Goal: Task Accomplishment & Management: Manage account settings

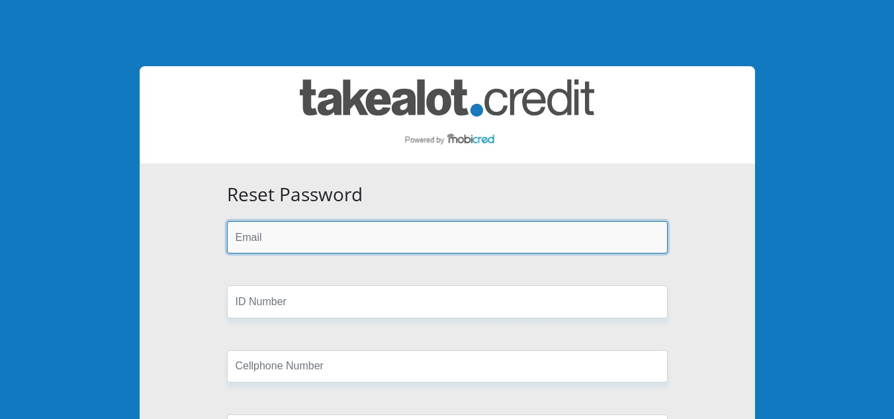
click at [308, 237] on input "email" at bounding box center [447, 237] width 441 height 32
type input "[EMAIL_ADDRESS][DOMAIN_NAME]"
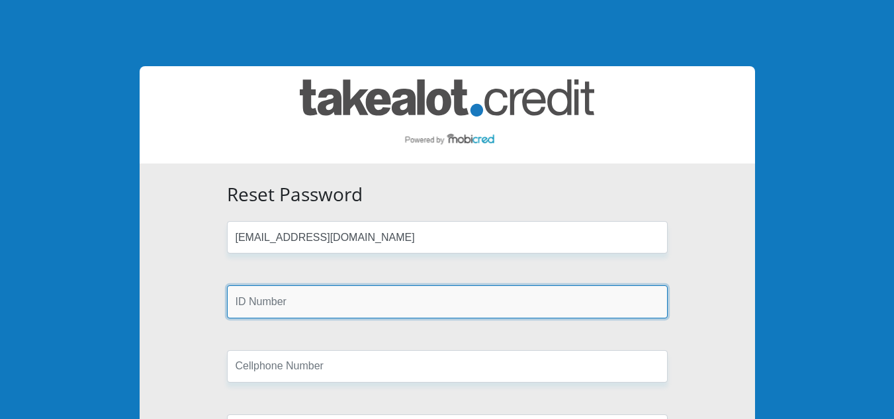
click at [304, 307] on input "text" at bounding box center [447, 301] width 441 height 32
type input "9507130479087"
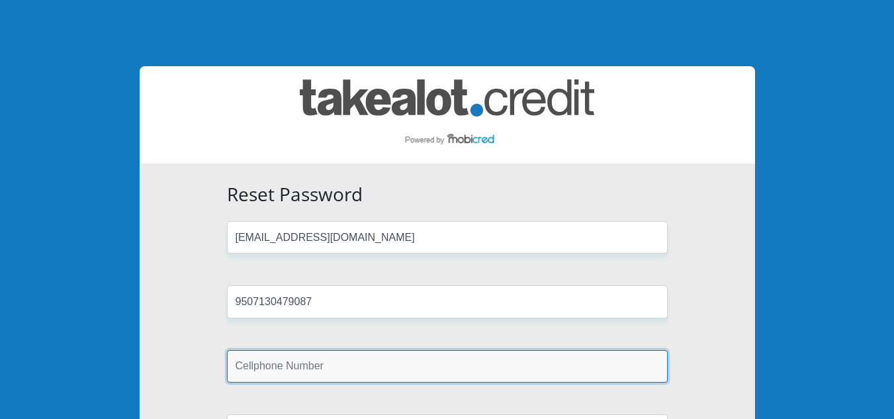
click at [288, 368] on input "text" at bounding box center [447, 366] width 441 height 32
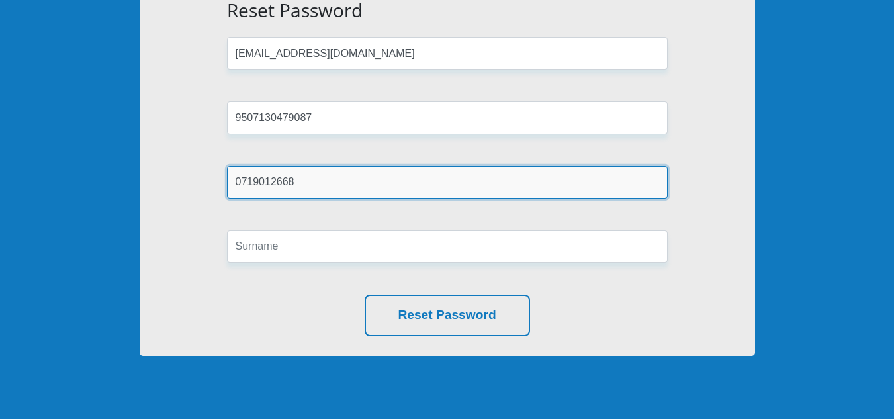
scroll to position [198, 0]
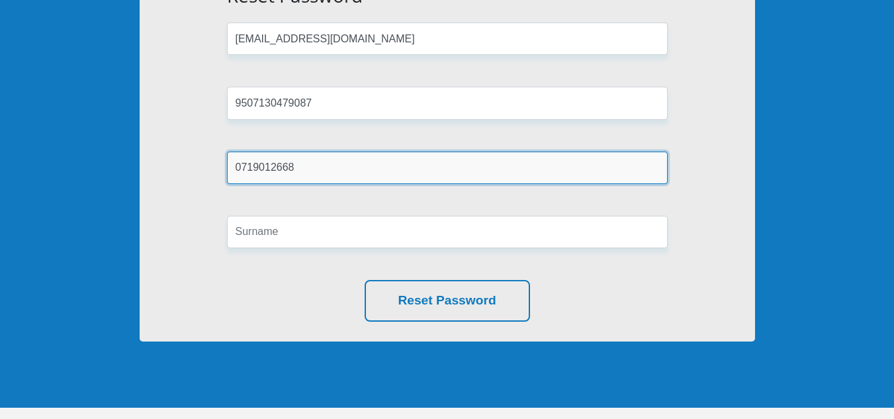
type input "0719012668"
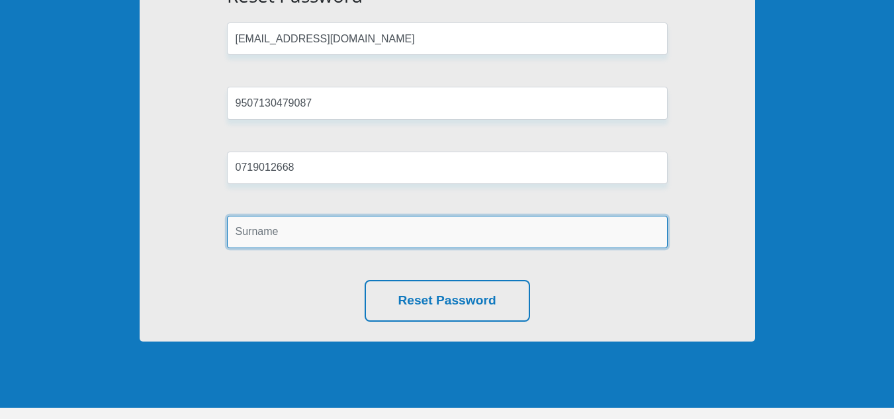
click at [309, 231] on input "text" at bounding box center [447, 232] width 441 height 32
type input "Bryant"
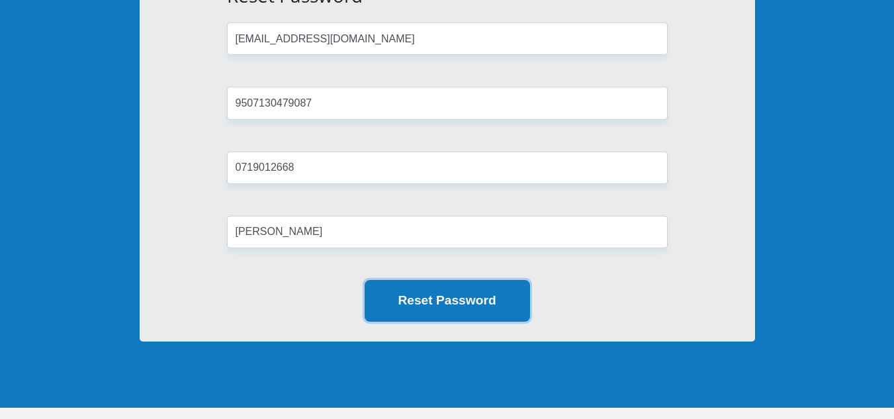
click at [421, 289] on button "Reset Password" at bounding box center [446, 301] width 165 height 42
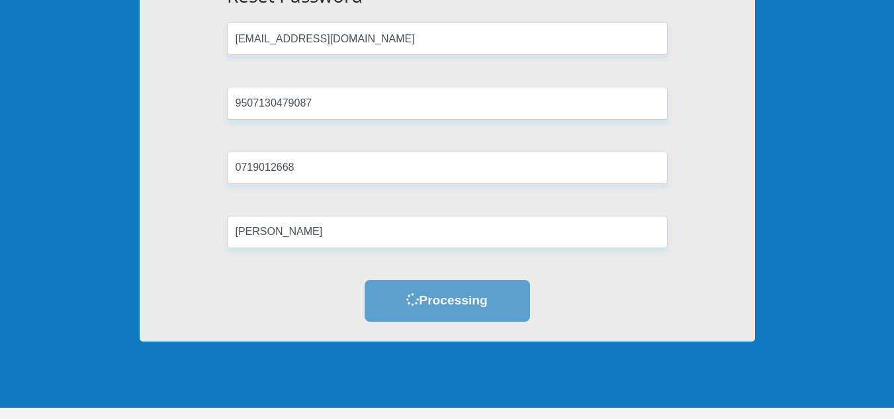
scroll to position [0, 0]
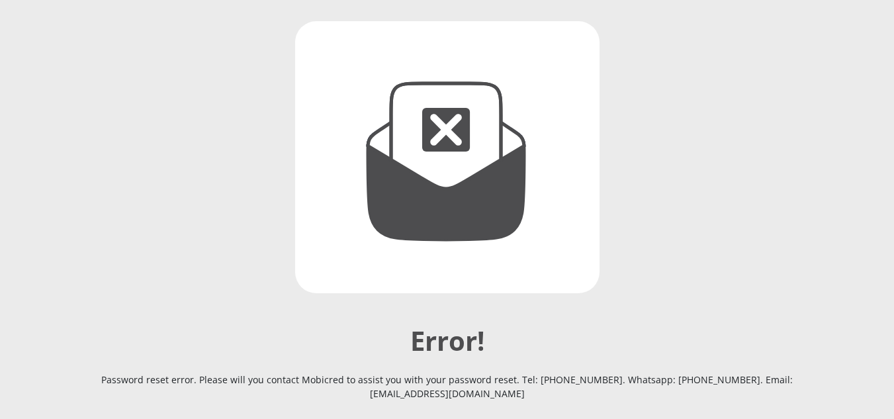
scroll to position [198, 0]
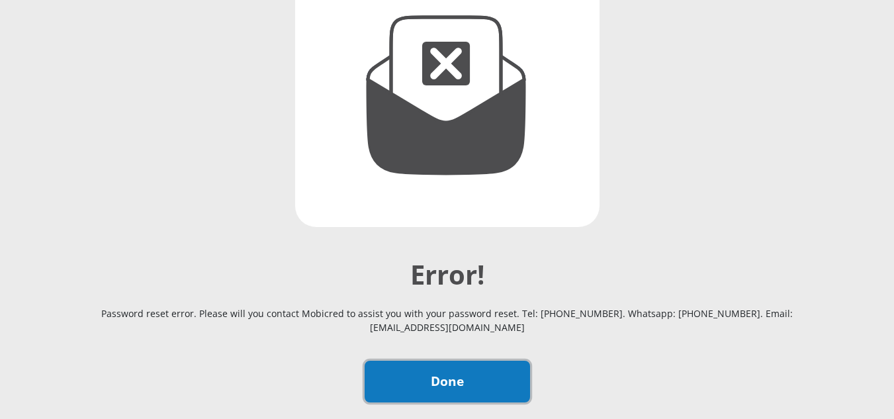
click at [451, 383] on link "Done" at bounding box center [446, 381] width 165 height 42
